Goal: Task Accomplishment & Management: Use online tool/utility

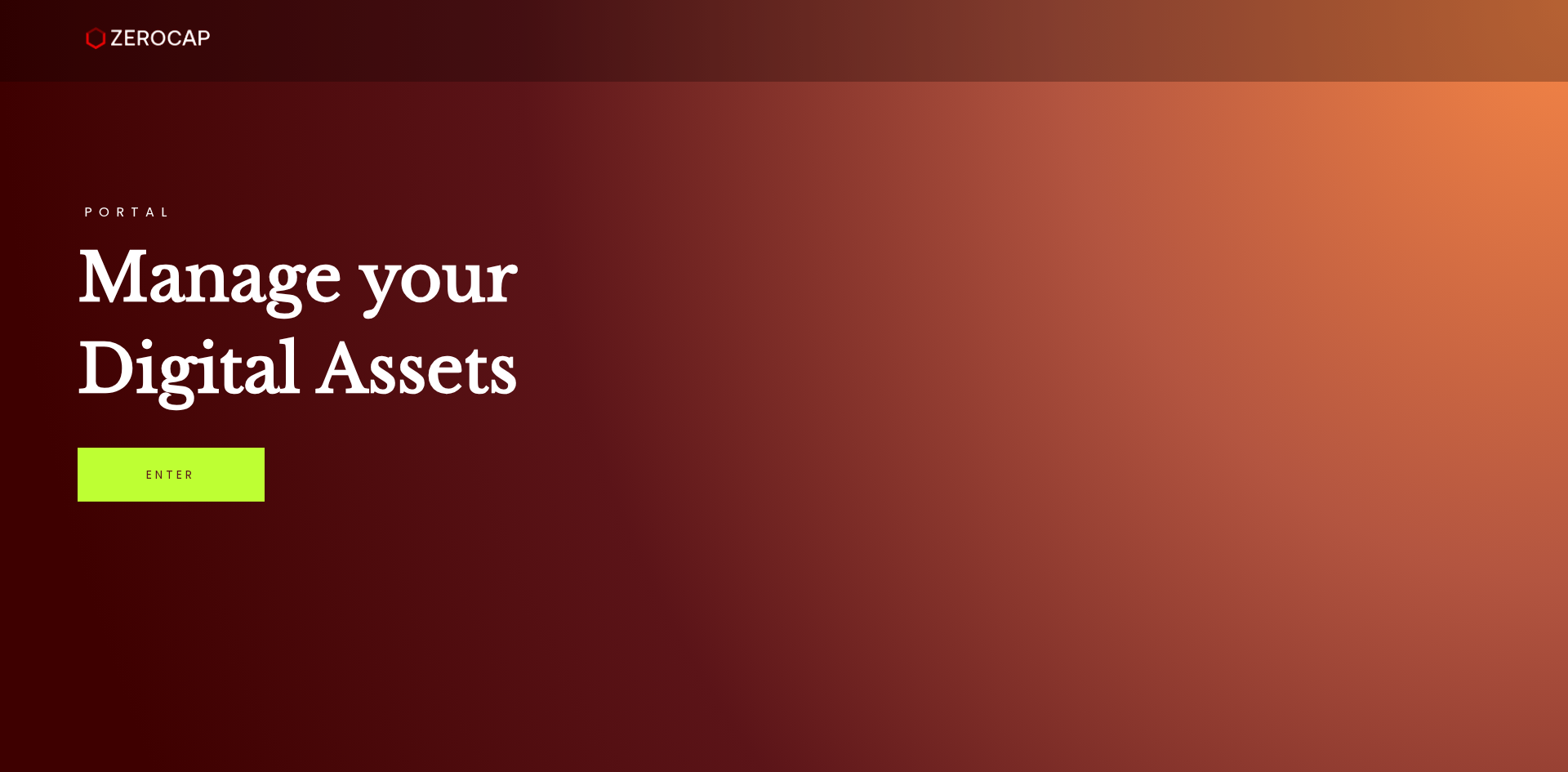
drag, startPoint x: 201, startPoint y: 474, endPoint x: 192, endPoint y: 481, distance: 11.4
click at [200, 474] on link "Enter" at bounding box center [171, 474] width 187 height 54
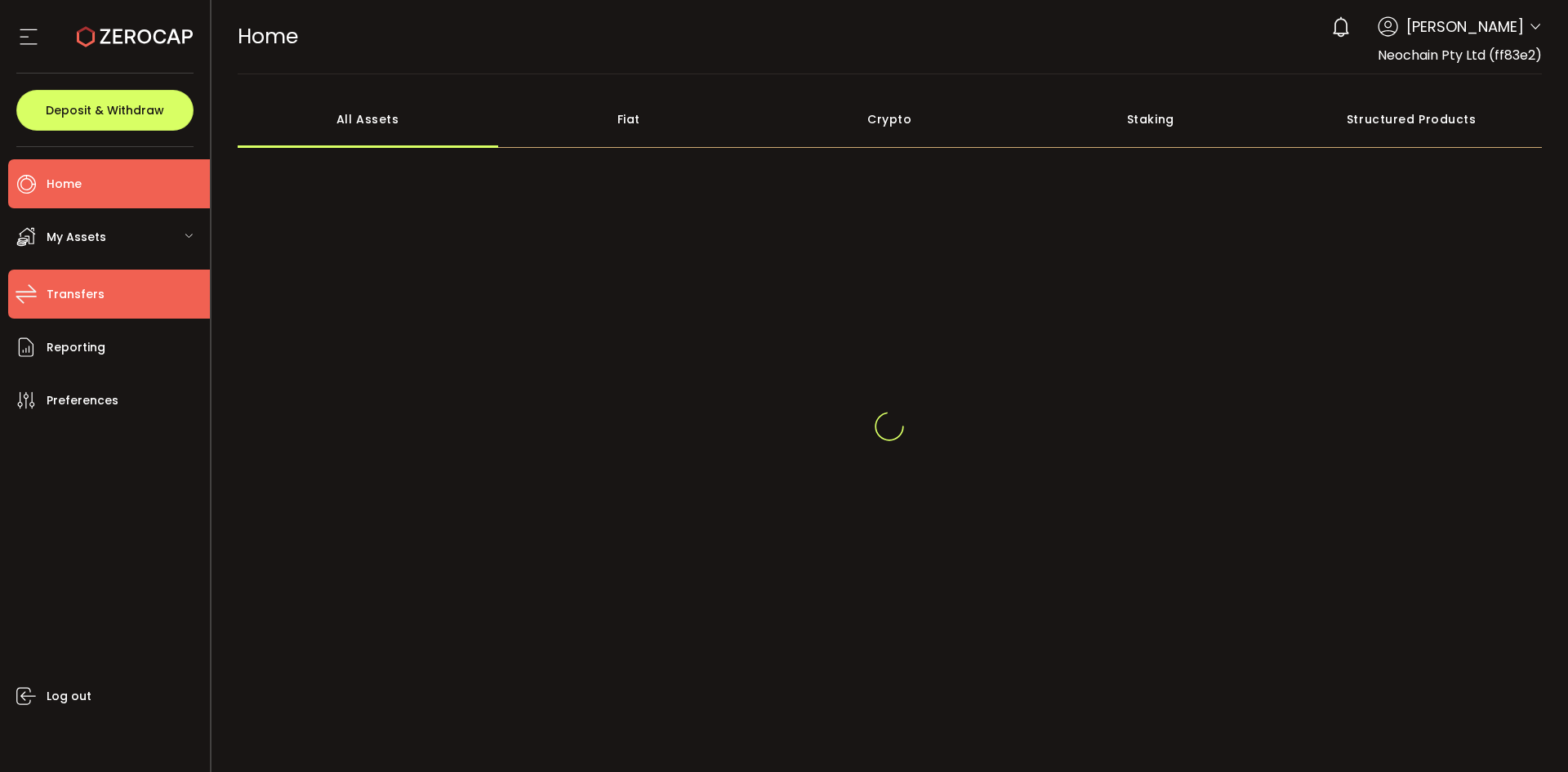
click at [58, 285] on span "Transfers" at bounding box center [75, 294] width 58 height 24
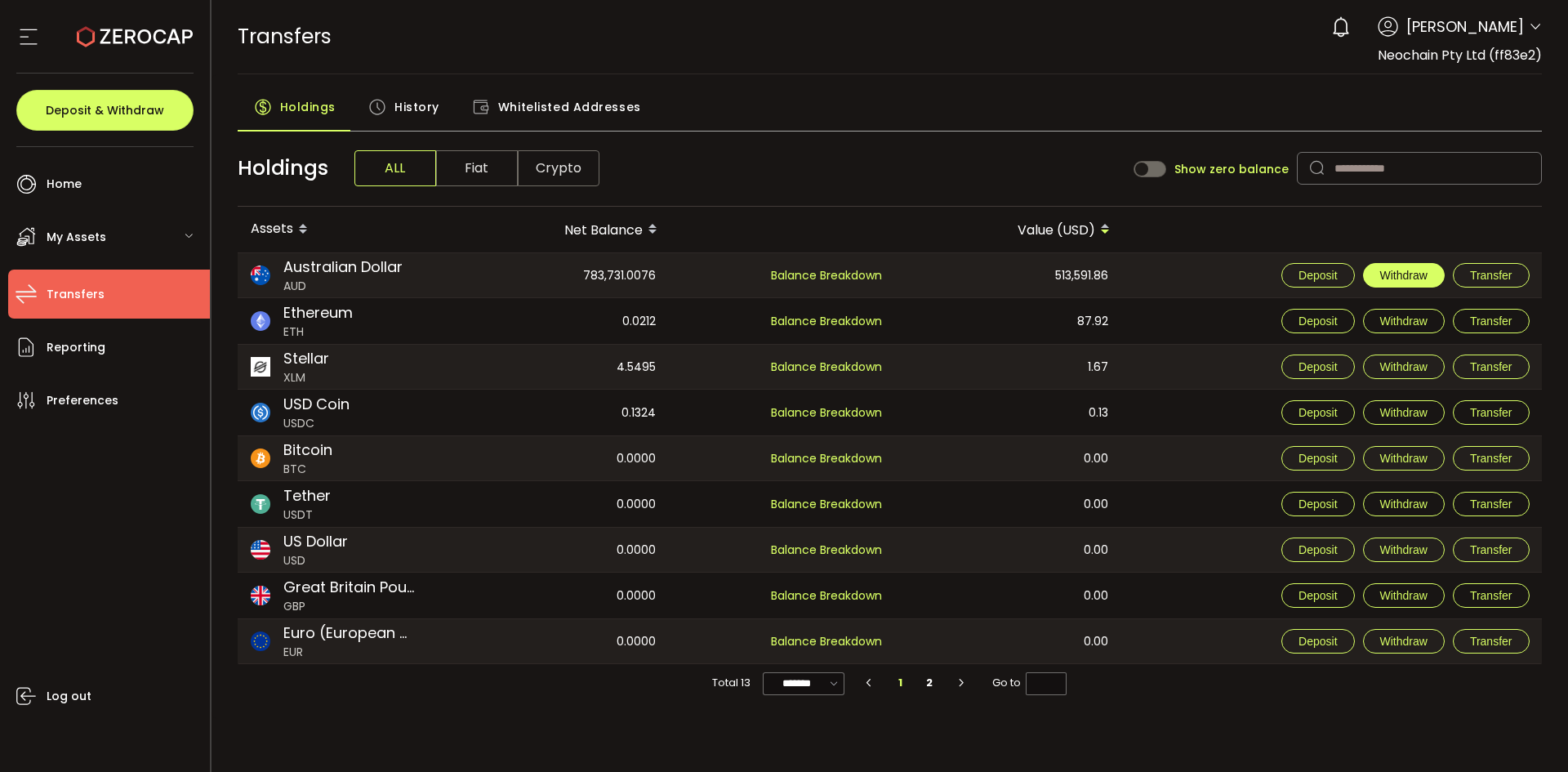
click at [1388, 279] on span "Withdraw" at bounding box center [1404, 275] width 47 height 13
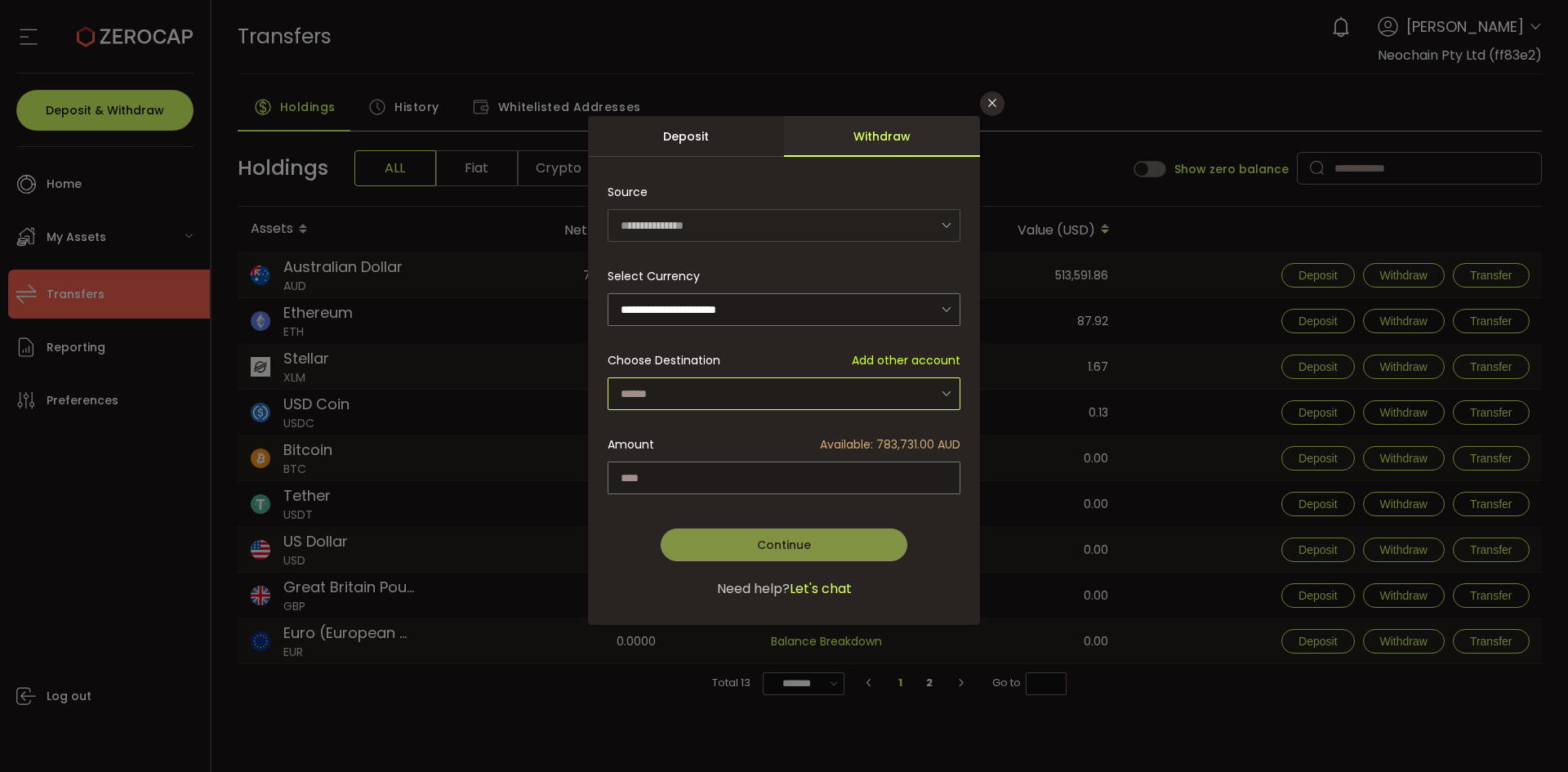
click at [730, 380] on input "dialog" at bounding box center [784, 394] width 353 height 32
click at [743, 427] on li "VA Neochain Pty Ltd - Neochain Zai - 7301" at bounding box center [785, 435] width 358 height 28
type input "**********"
click at [744, 470] on input "dialog" at bounding box center [784, 477] width 353 height 32
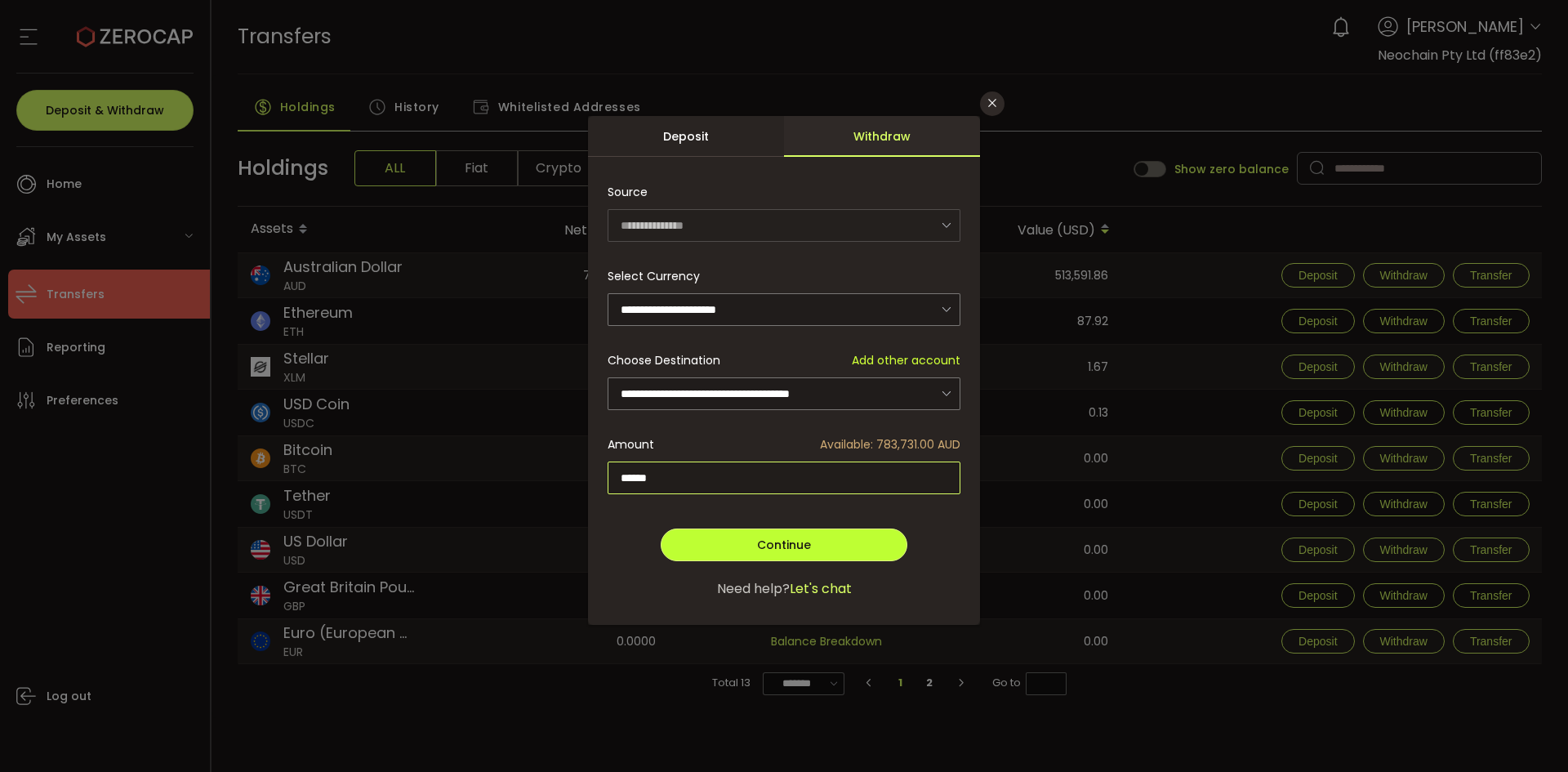
type input "******"
click at [759, 541] on span "Continue" at bounding box center [784, 544] width 54 height 16
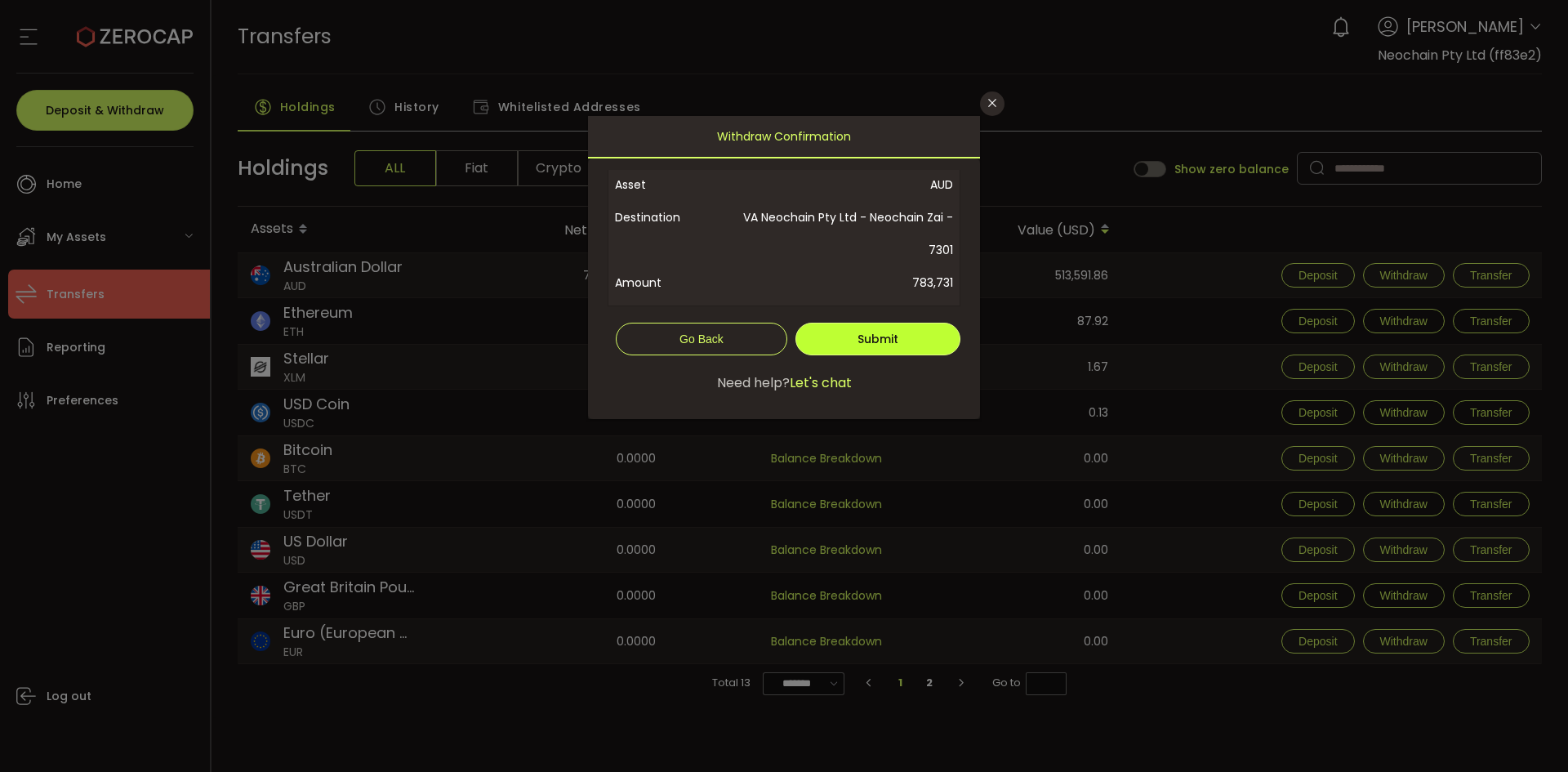
click at [858, 345] on span "Submit" at bounding box center [877, 339] width 41 height 16
